Goal: Navigation & Orientation: Find specific page/section

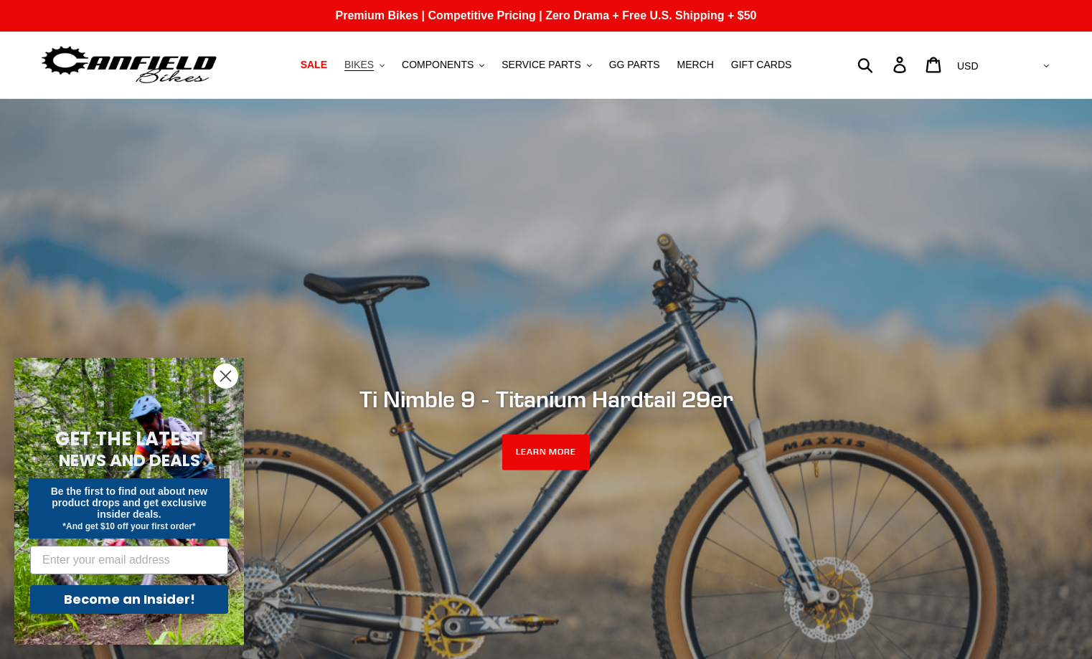
click at [374, 68] on span "BIKES" at bounding box center [358, 65] width 29 height 12
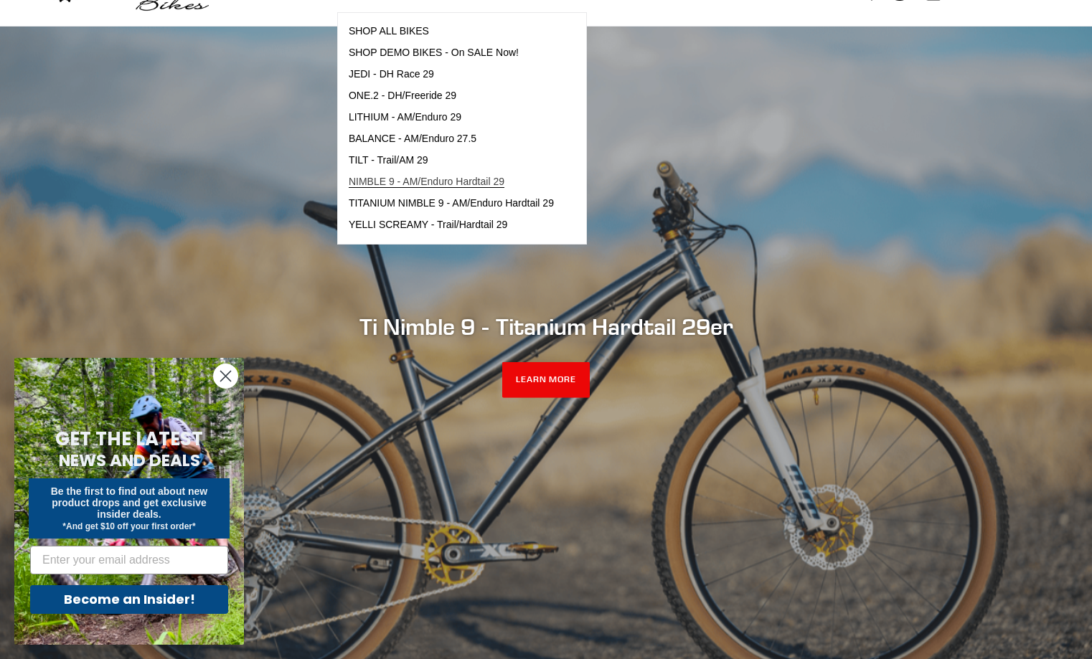
scroll to position [72, 0]
click at [409, 225] on span "YELLI SCREAMY - Trail/Hardtail 29" at bounding box center [428, 226] width 159 height 12
